Goal: Information Seeking & Learning: Find specific fact

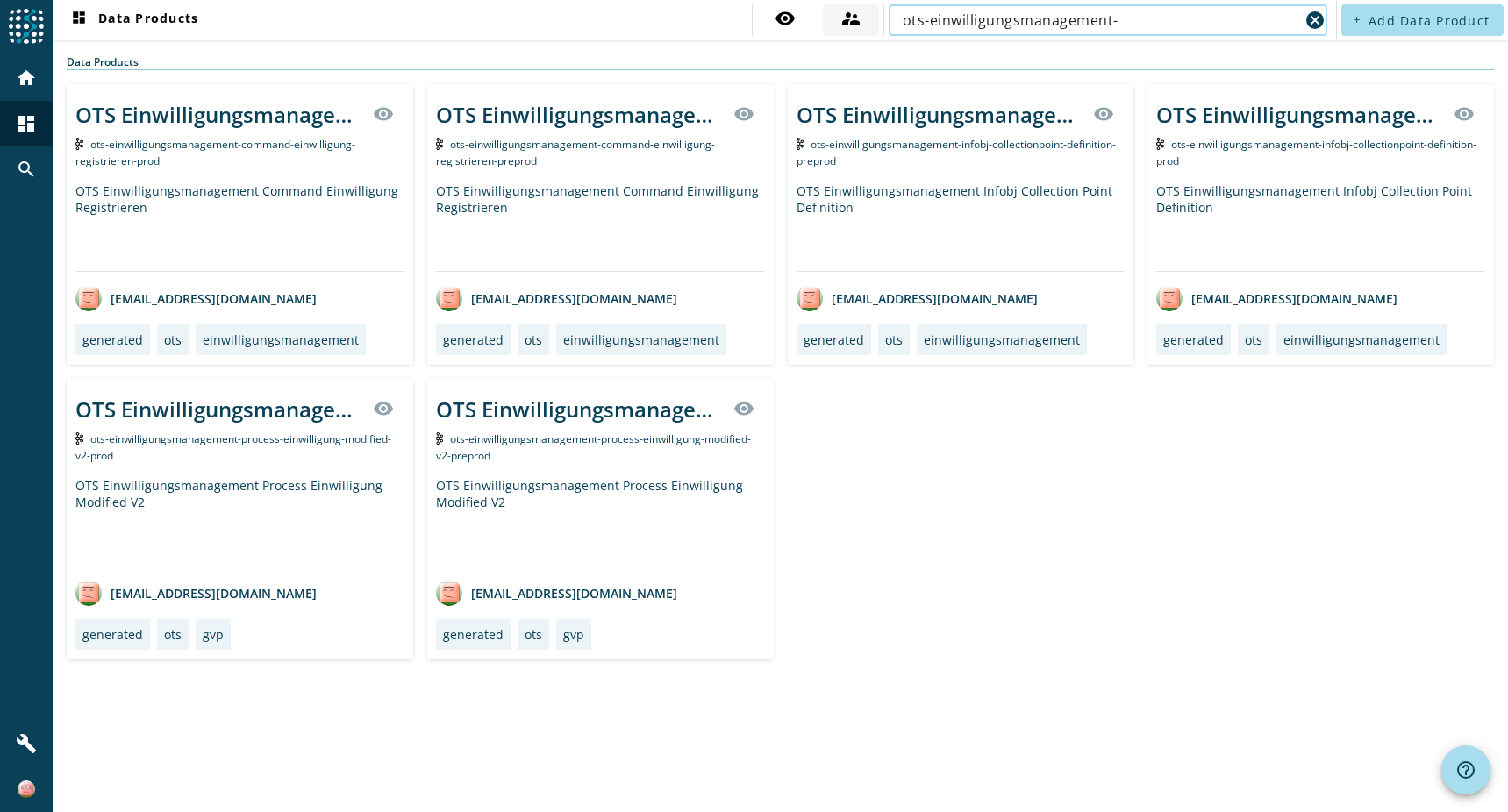
drag, startPoint x: 843, startPoint y: 28, endPoint x: 858, endPoint y: 19, distance: 17.5
click at [797, 28] on div "visibility supervisor_account ots-einwilligungsmanagement- cancel" at bounding box center [1041, 20] width 580 height 31
paste input "rms-loeschorchestrator-process-deleteworkflow-started-v2-unknown"
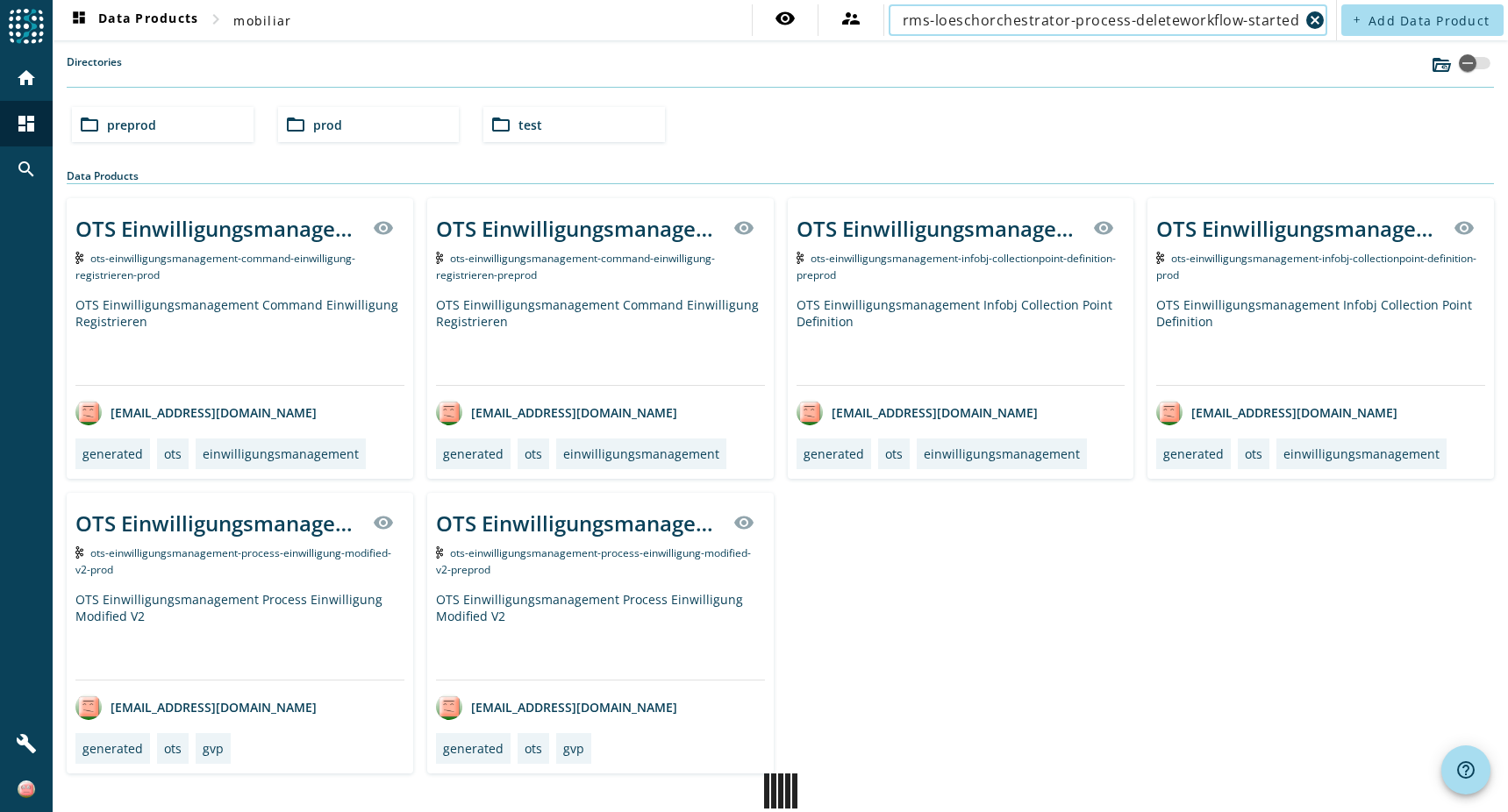
scroll to position [0, 82]
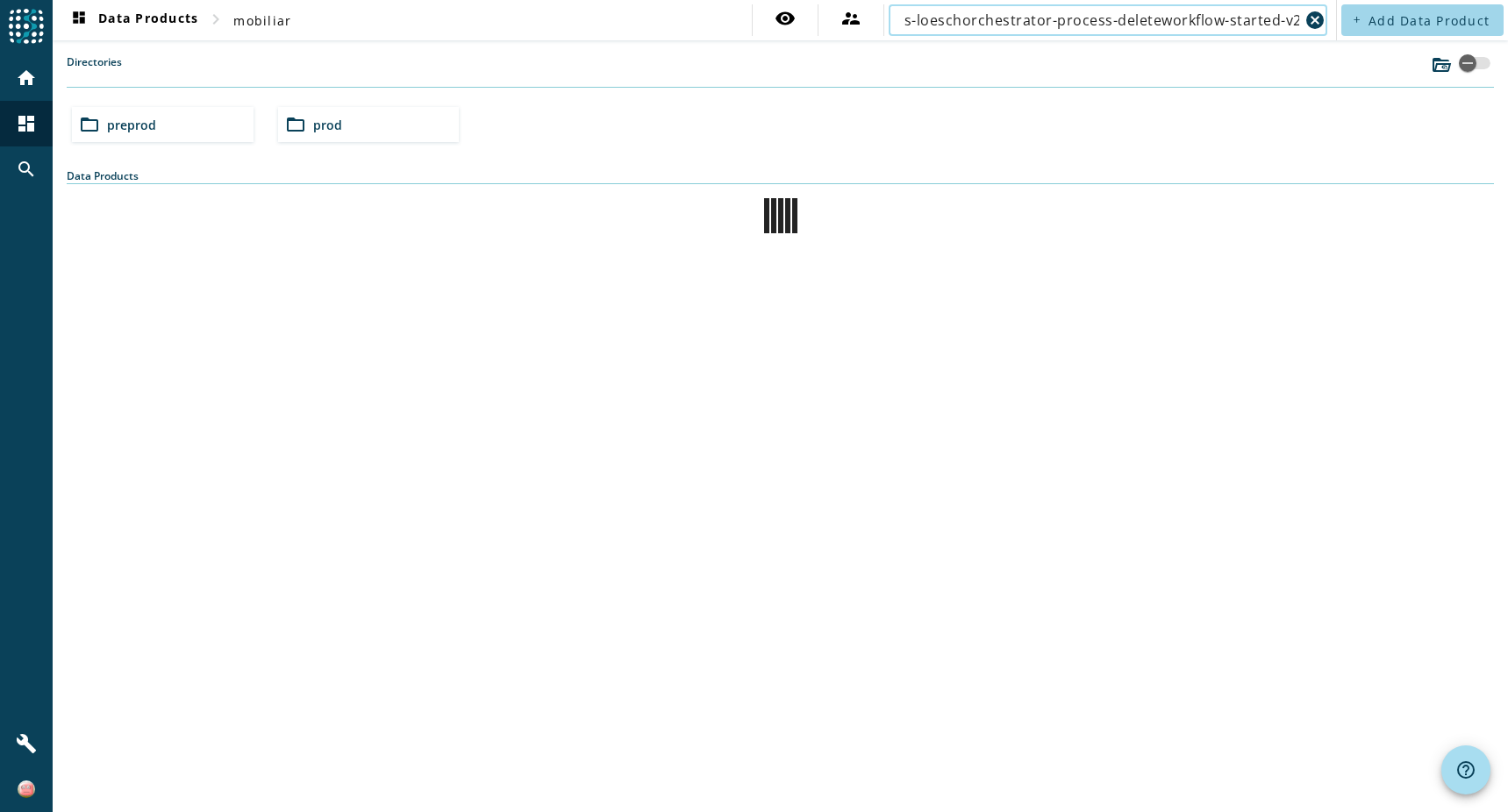
scroll to position [0, 13]
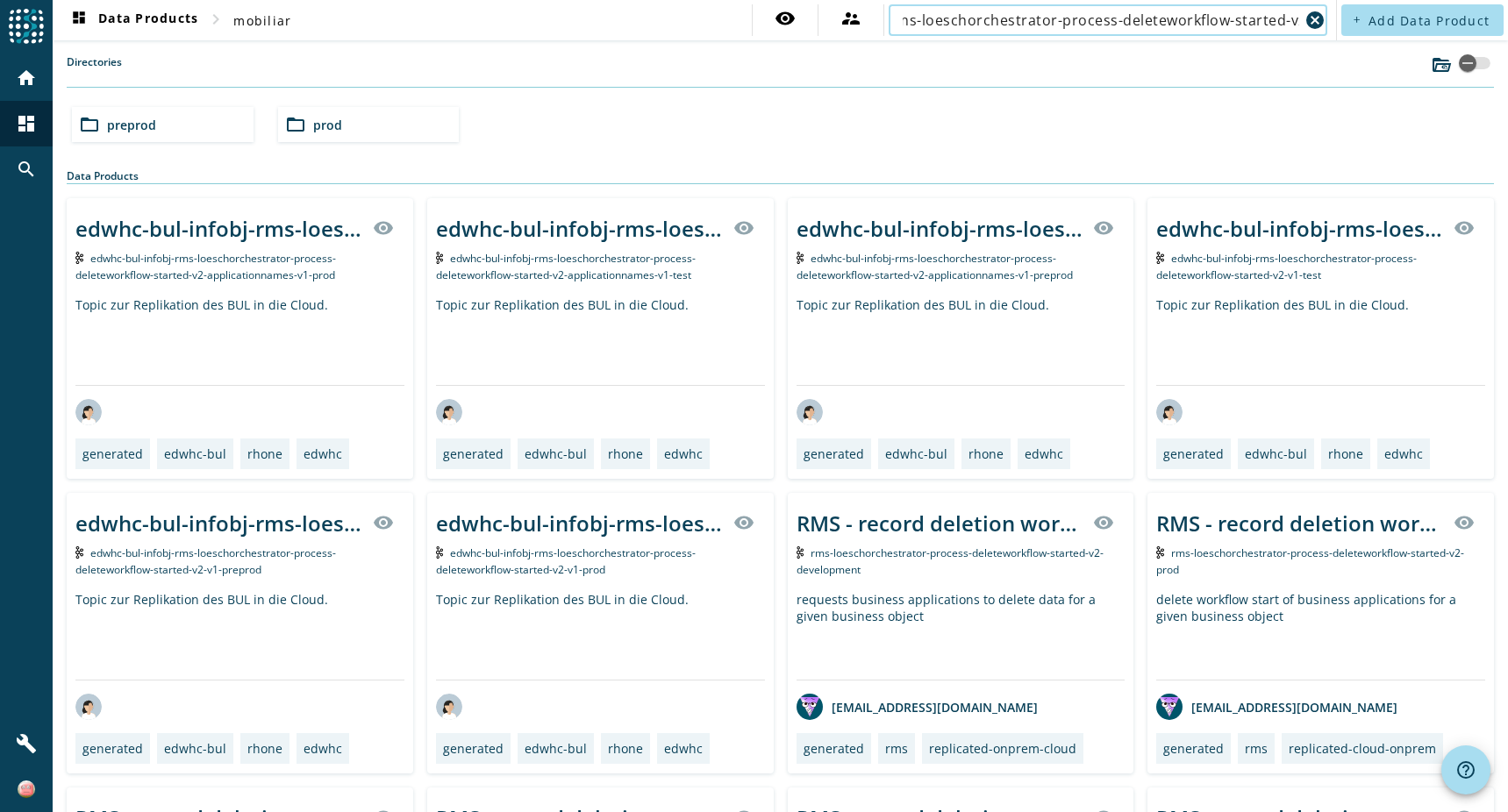
type input "rms-loeschorchestrator-process-deleteworkflow-started-v2"
click at [31, 784] on img at bounding box center [26, 789] width 18 height 18
click at [22, 751] on div at bounding box center [754, 406] width 1508 height 812
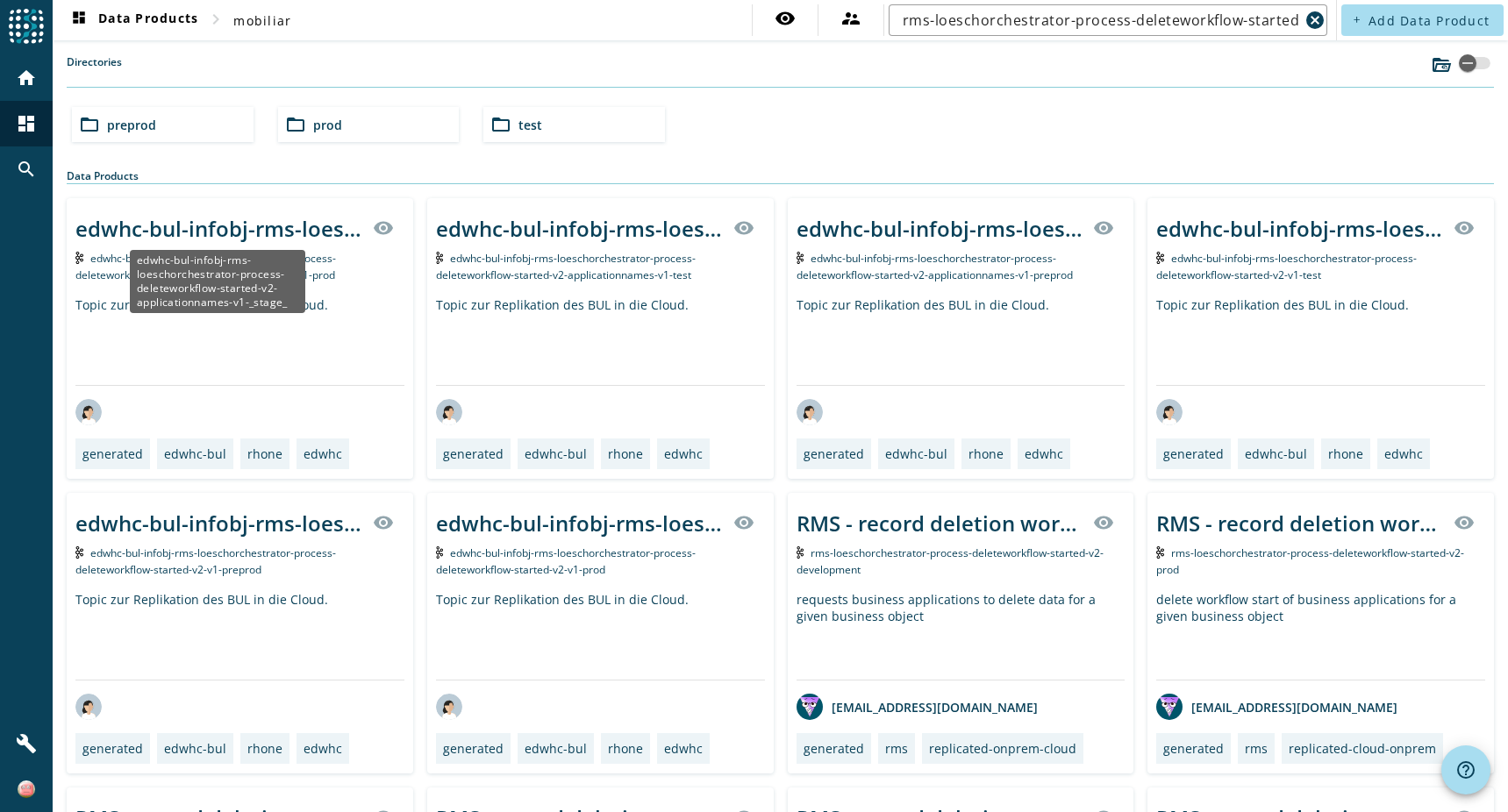
click at [168, 231] on div "edwhc-bul-infobj-rms-loeschorchestrator-process-deleteworkflow-started-v2-appli…" at bounding box center [219, 228] width 286 height 28
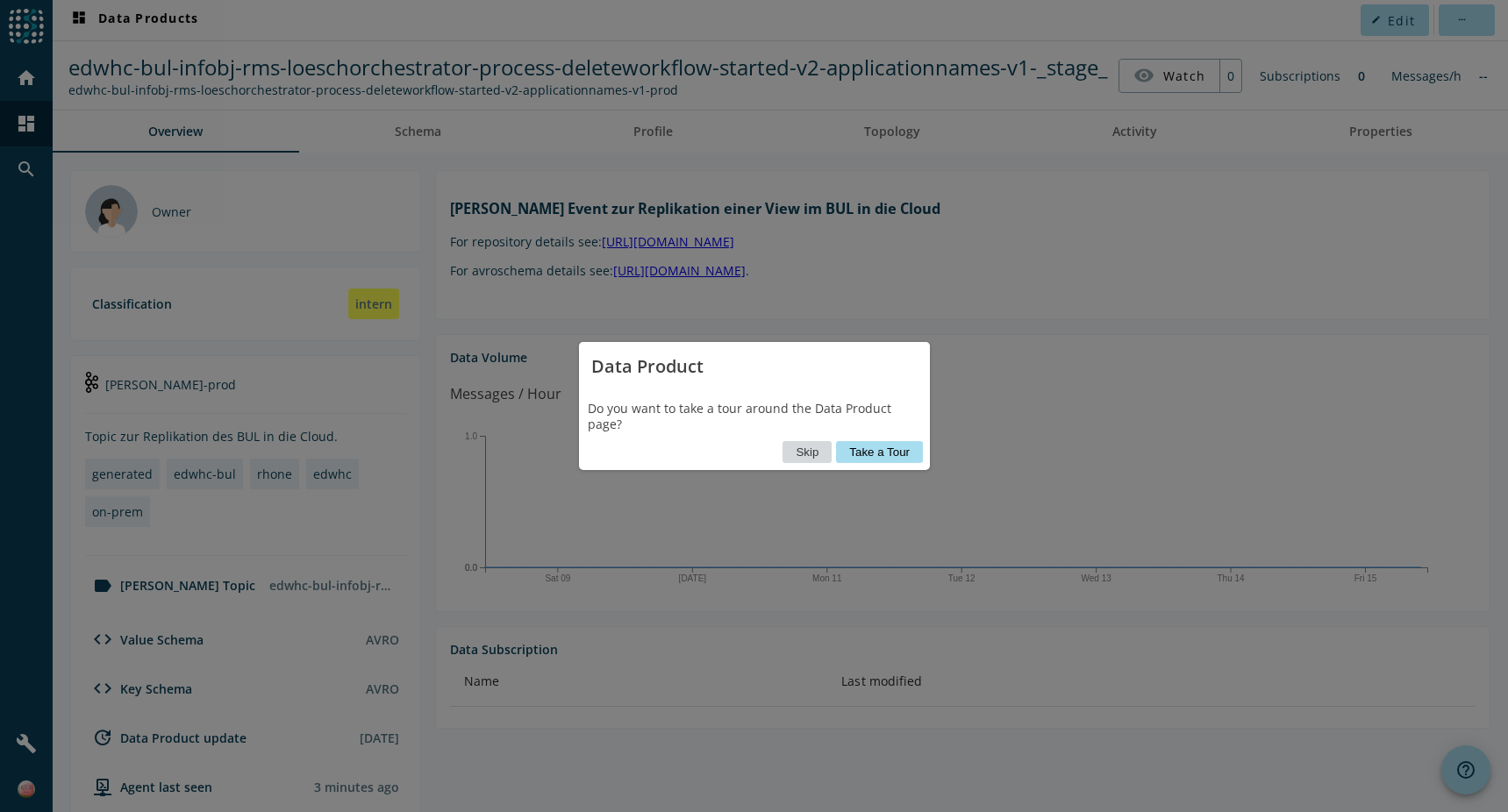
click at [806, 454] on button "Skip" at bounding box center [806, 452] width 49 height 22
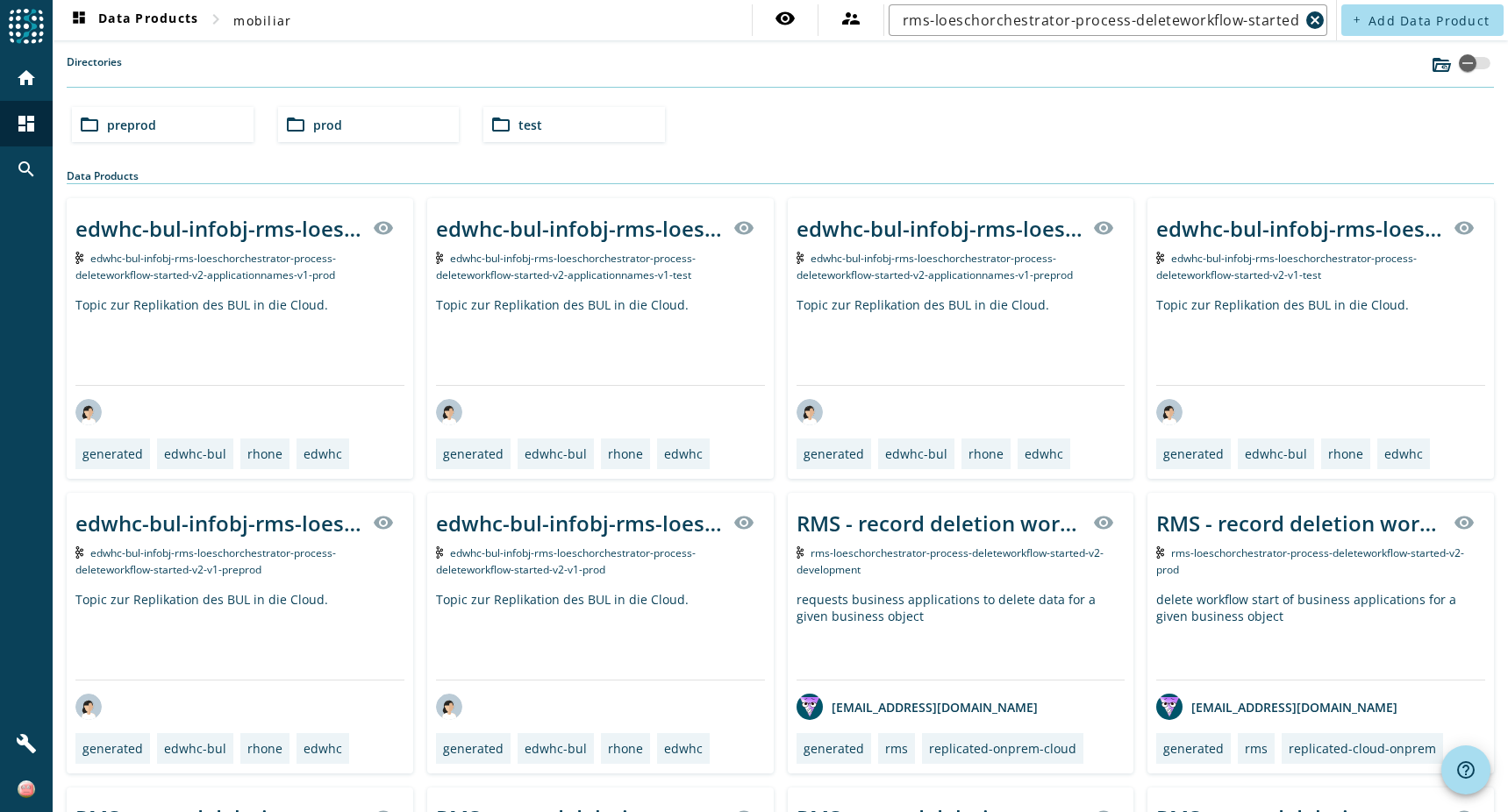
scroll to position [176, 0]
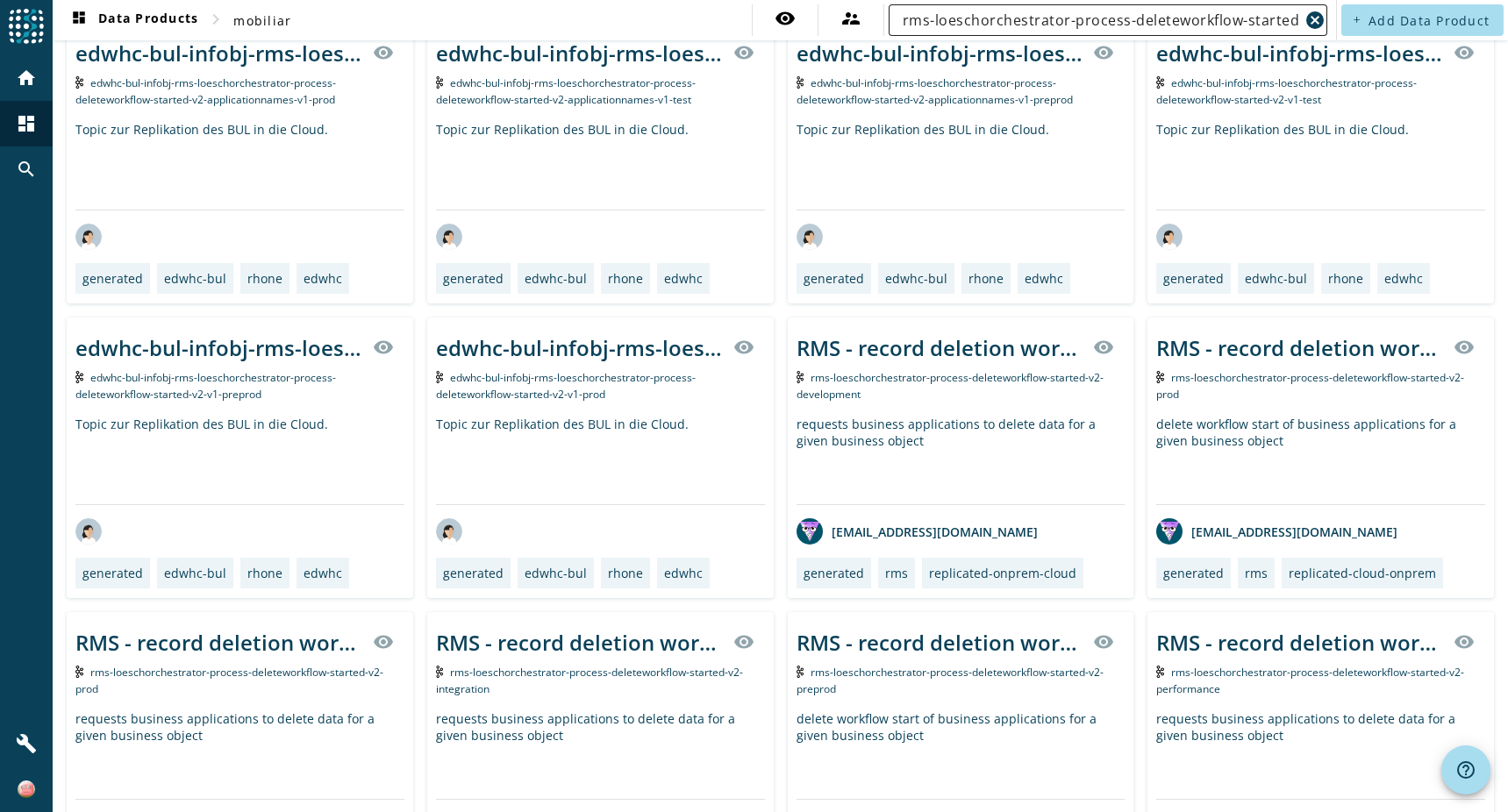
click at [1037, 21] on input "rms-loeschorchestrator-process-deleteworkflow-started-v2" at bounding box center [1101, 20] width 396 height 21
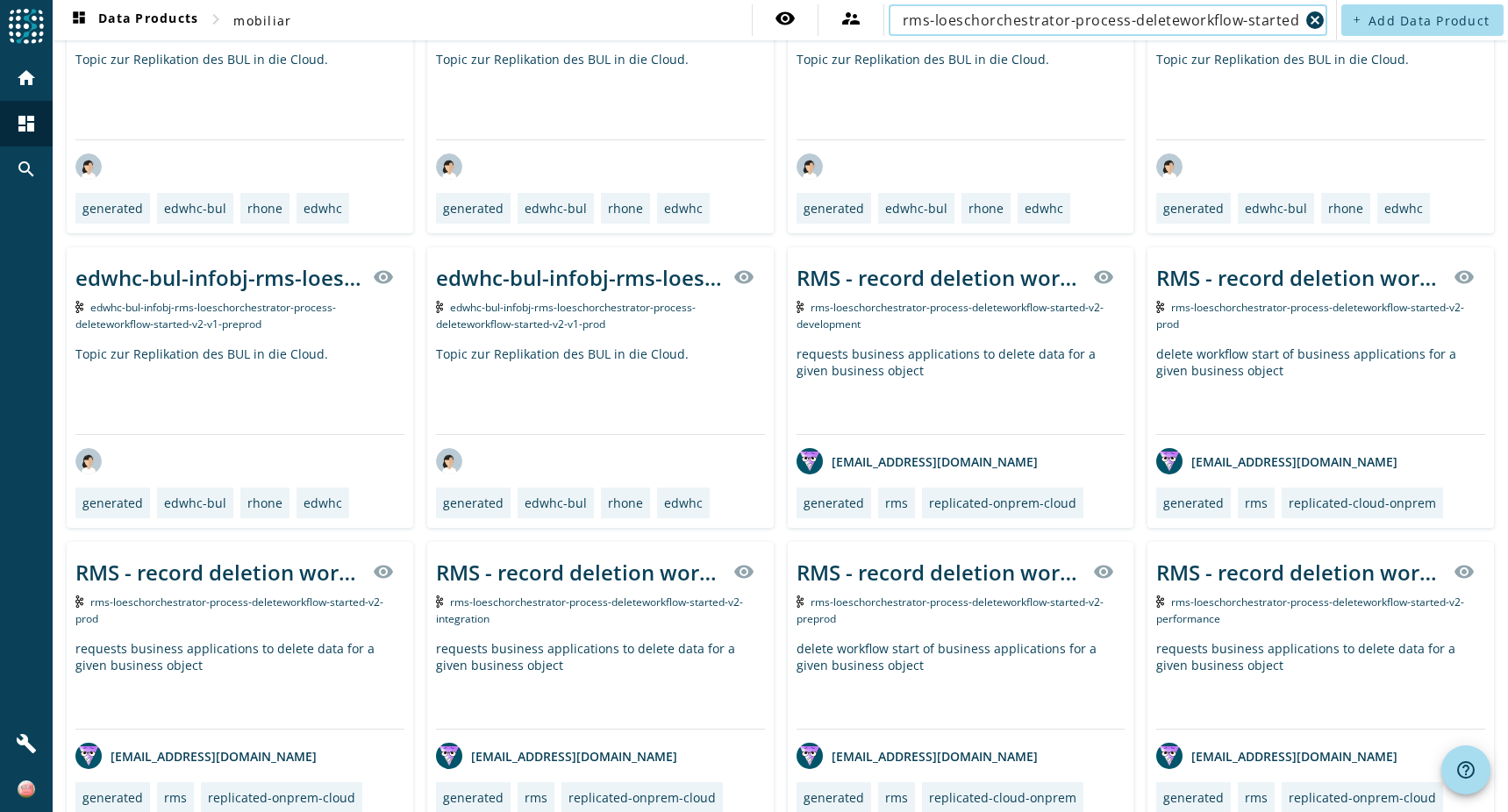
scroll to position [0, 0]
